Goal: Information Seeking & Learning: Learn about a topic

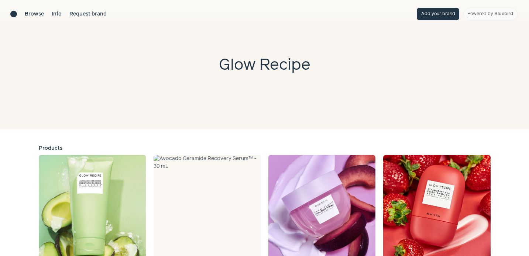
scroll to position [93, 0]
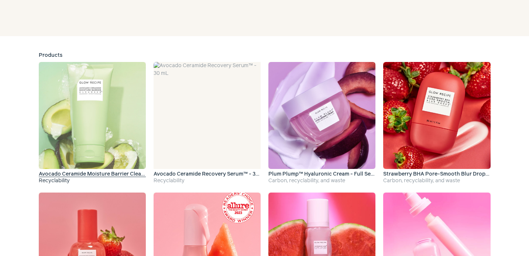
click at [89, 131] on img at bounding box center [92, 115] width 107 height 107
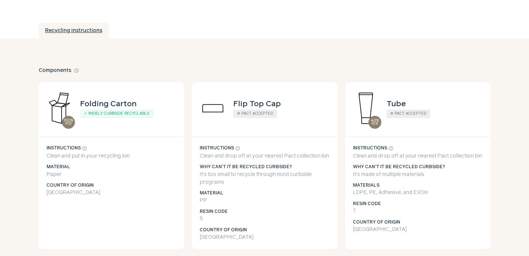
scroll to position [109, 0]
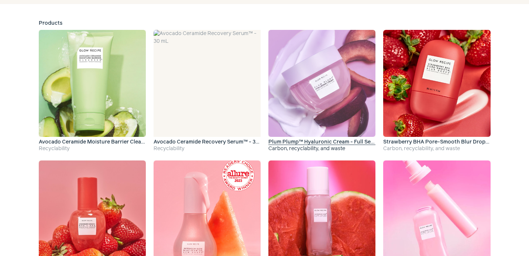
scroll to position [126, 0]
click at [313, 112] on img at bounding box center [322, 83] width 107 height 107
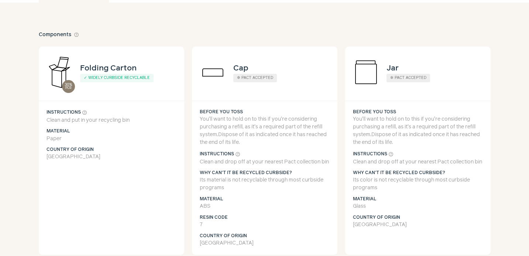
scroll to position [144, 0]
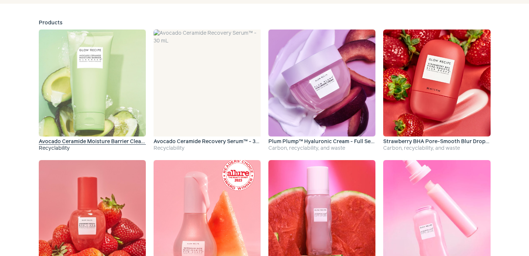
scroll to position [182, 0]
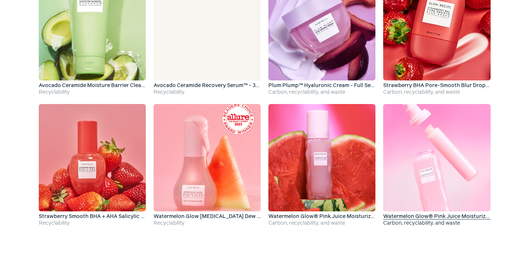
click at [425, 161] on img at bounding box center [436, 157] width 107 height 107
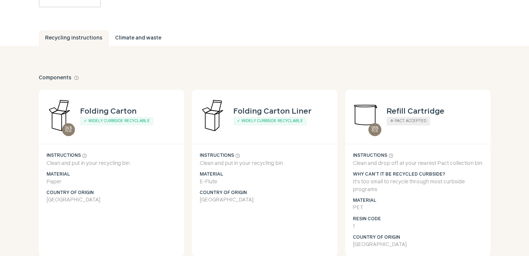
scroll to position [170, 0]
